Goal: Information Seeking & Learning: Compare options

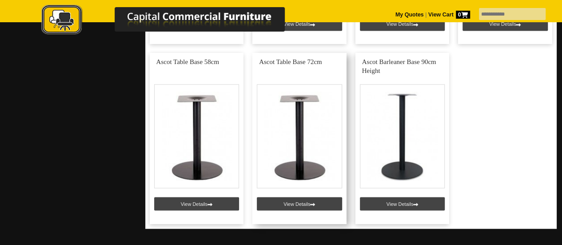
scroll to position [723, 0]
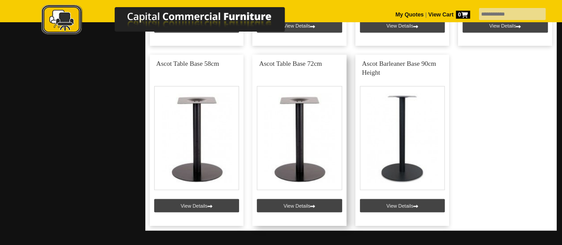
click at [288, 151] on link at bounding box center [299, 140] width 94 height 171
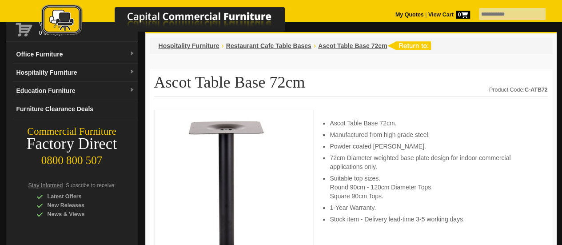
scroll to position [58, 0]
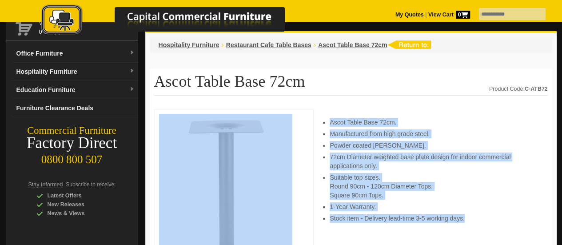
drag, startPoint x: 311, startPoint y: 112, endPoint x: 511, endPoint y: 213, distance: 223.8
click at [511, 213] on ul "Ascot Table Base 72cm. Manufactured from high grade steel. Powder coated matt b…" at bounding box center [434, 170] width 209 height 105
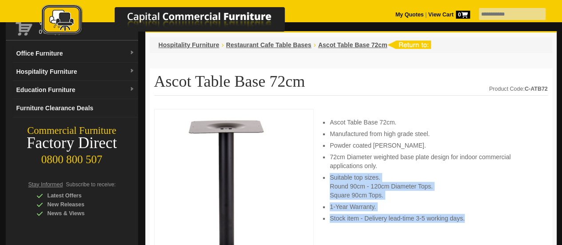
drag, startPoint x: 477, startPoint y: 217, endPoint x: 449, endPoint y: 164, distance: 60.6
click at [449, 164] on ul "Ascot Table Base 72cm. Manufactured from high grade steel. Powder coated matt b…" at bounding box center [434, 170] width 209 height 105
click at [449, 164] on li "72cm Diameter weighted base plate design for indoor commercial applications onl…" at bounding box center [434, 161] width 209 height 18
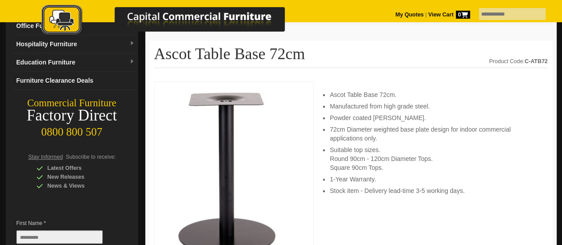
scroll to position [82, 0]
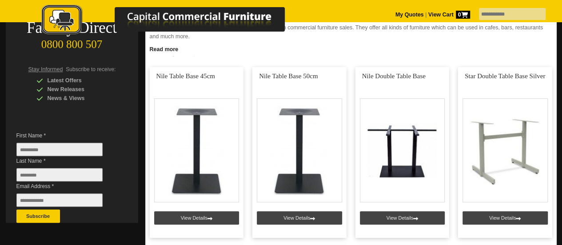
scroll to position [172, 0]
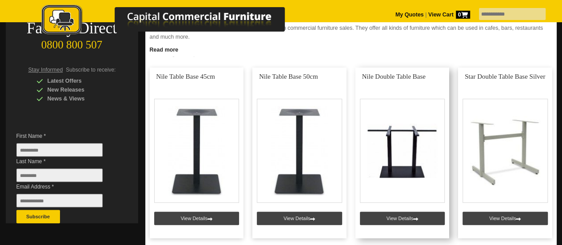
click at [400, 147] on link at bounding box center [402, 152] width 94 height 171
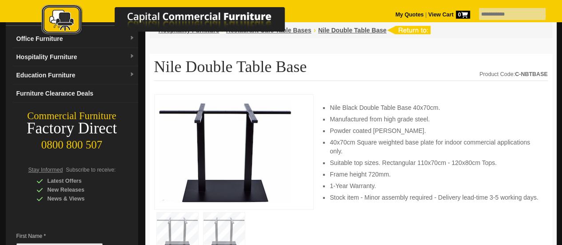
scroll to position [73, 0]
